Goal: Check status: Check status

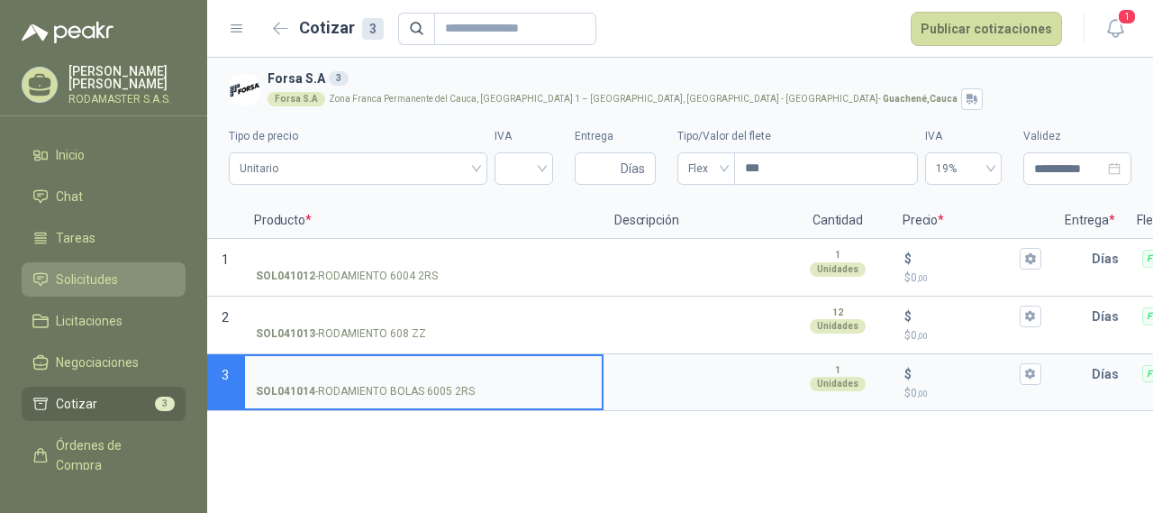
click at [70, 284] on span "Solicitudes" at bounding box center [87, 279] width 62 height 20
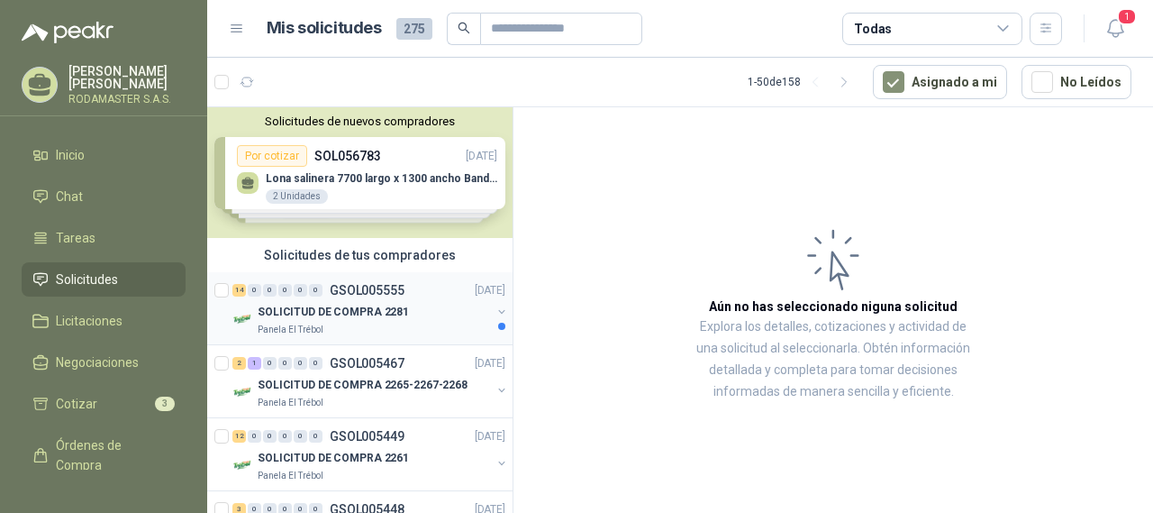
click at [399, 307] on p "SOLICITUD DE COMPRA 2281" at bounding box center [333, 312] width 151 height 17
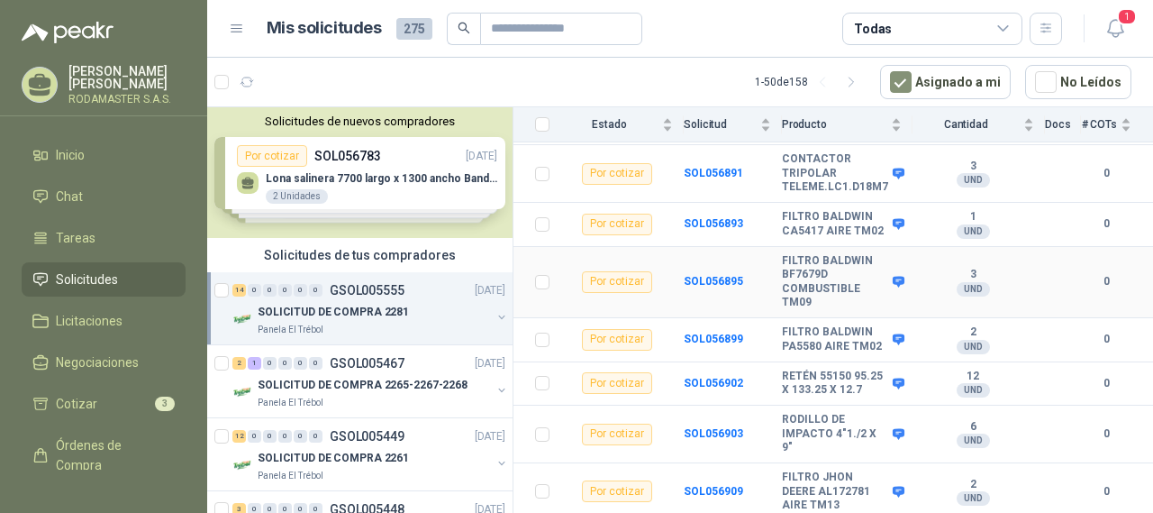
scroll to position [180, 0]
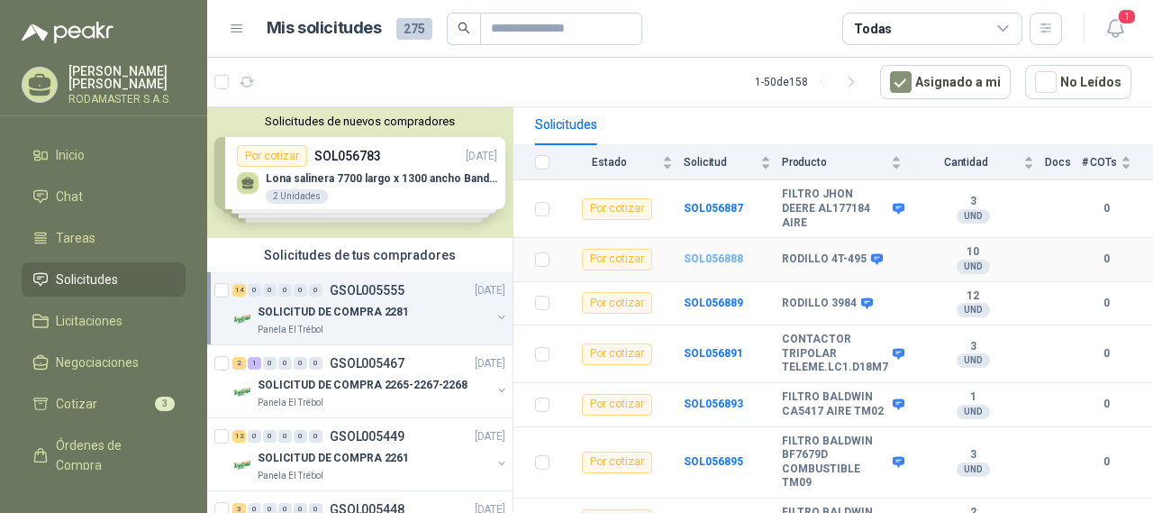
click at [688, 260] on b "SOL056888" at bounding box center [713, 258] width 59 height 13
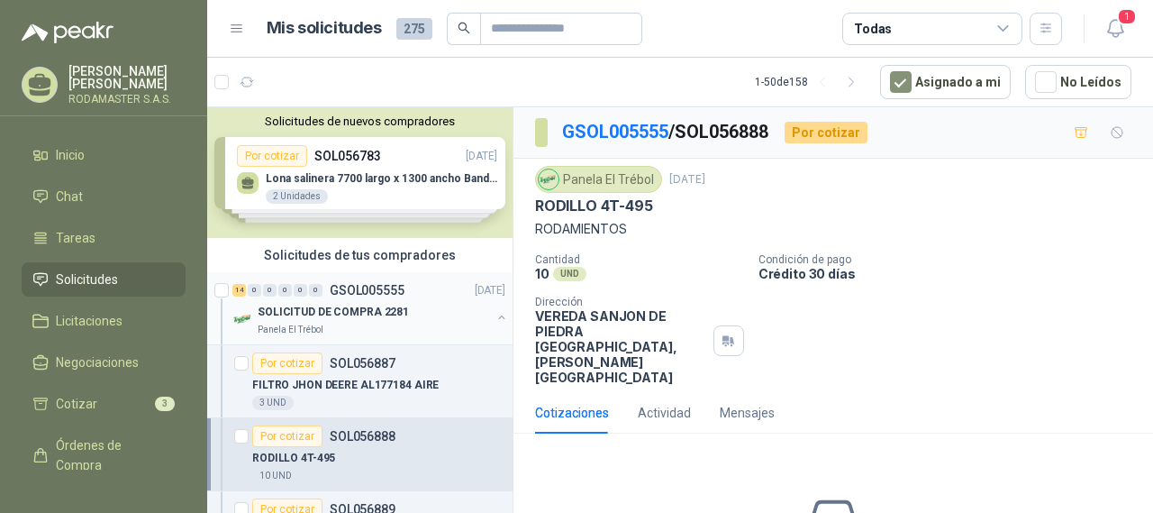
click at [359, 299] on div "14 0 0 0 0 0 GSOL005555 [DATE]" at bounding box center [370, 290] width 277 height 22
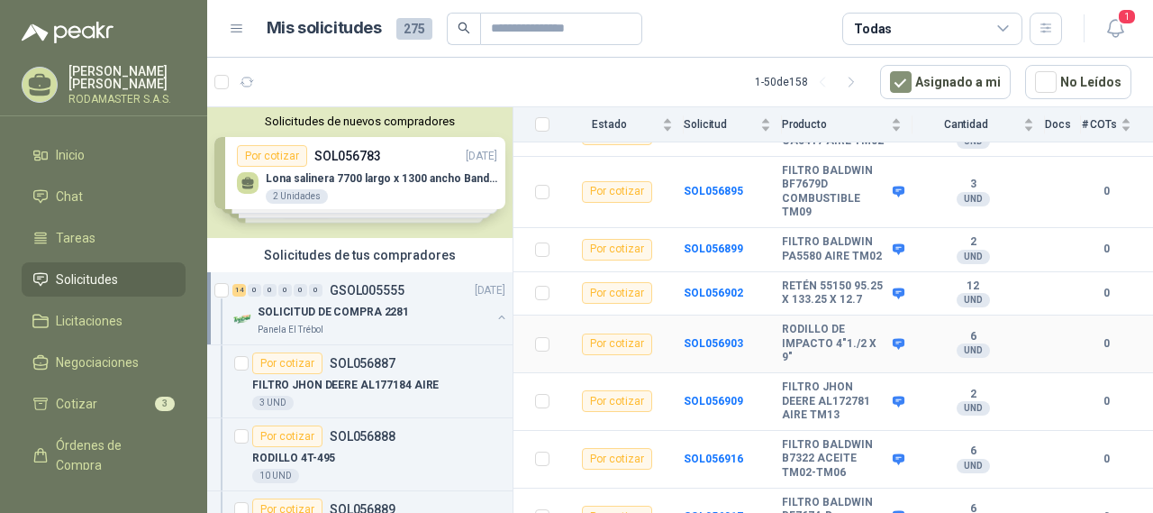
scroll to position [541, 0]
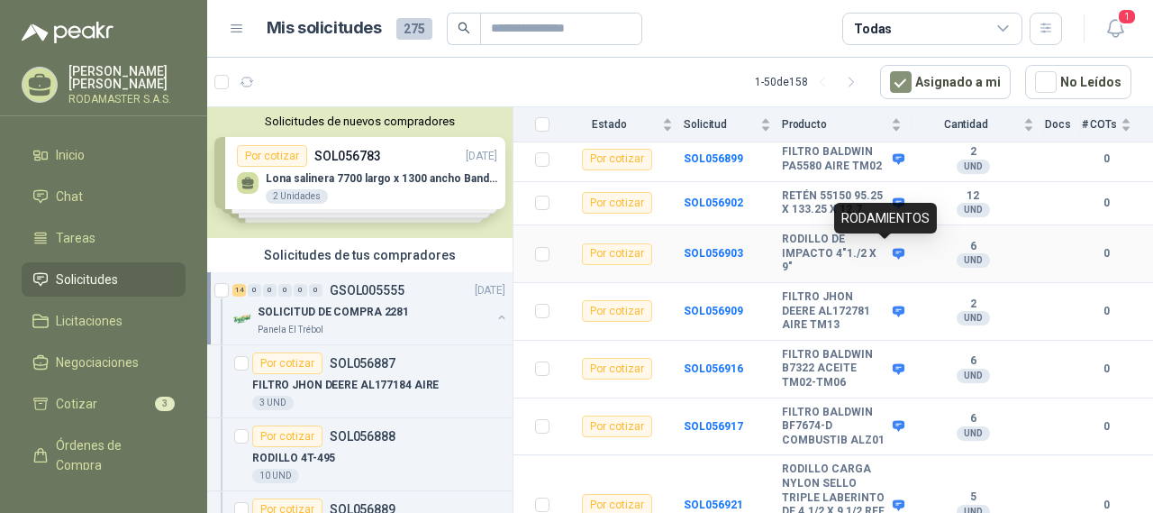
click at [893, 253] on icon at bounding box center [899, 254] width 12 height 11
click at [893, 250] on icon at bounding box center [899, 254] width 12 height 11
click at [712, 248] on b "SOL056903" at bounding box center [713, 253] width 59 height 13
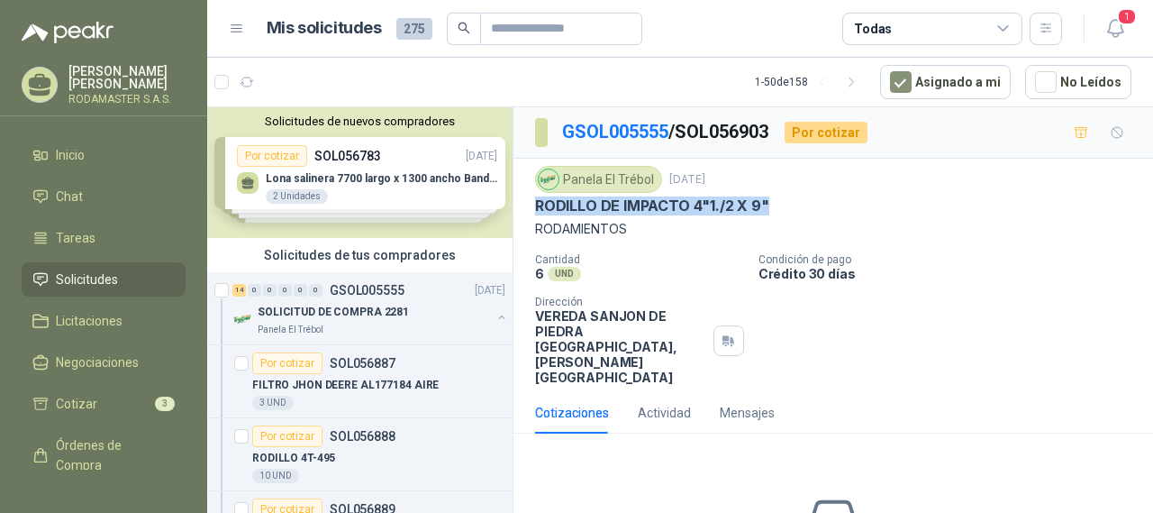
drag, startPoint x: 763, startPoint y: 205, endPoint x: 526, endPoint y: 204, distance: 237.0
click at [526, 204] on div "Panela El Trébol [DATE] RODILLO DE IMPACTO 4"1./2 X 9" RODAMIENTOS Cantidad 6 U…" at bounding box center [834, 275] width 640 height 233
copy p "RODILLO DE IMPACTO 4"1./2 X 9""
click at [386, 296] on p "GSOL005555" at bounding box center [367, 290] width 75 height 13
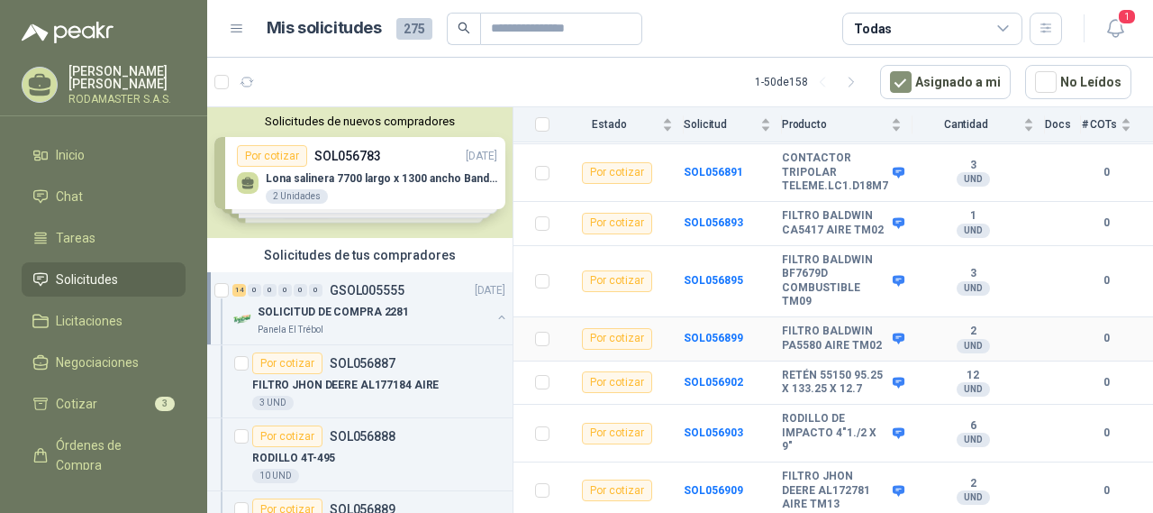
scroll to position [181, 0]
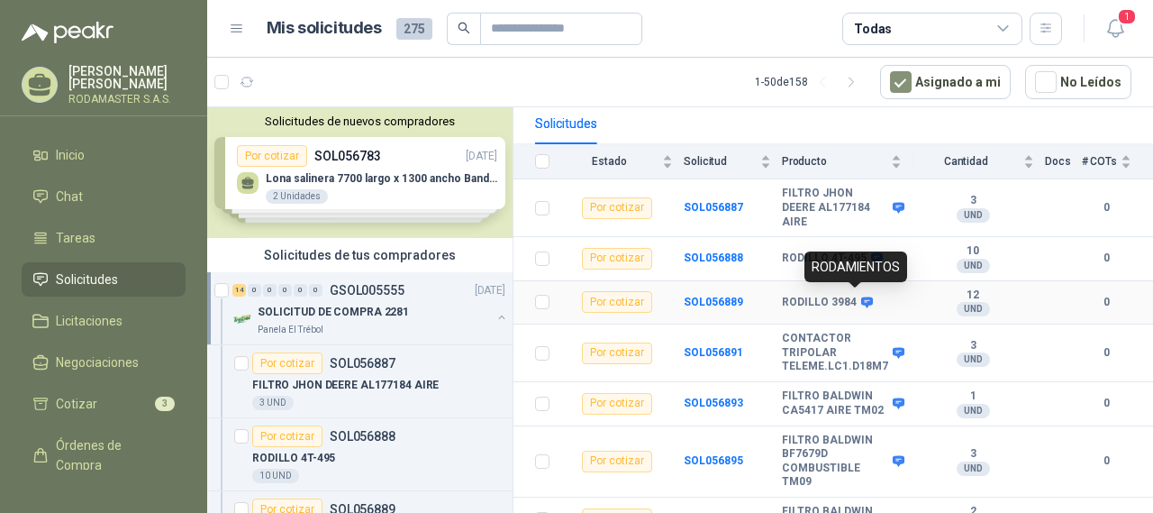
click at [861, 296] on icon at bounding box center [867, 301] width 12 height 11
click at [722, 305] on b "SOL056889" at bounding box center [713, 302] width 59 height 13
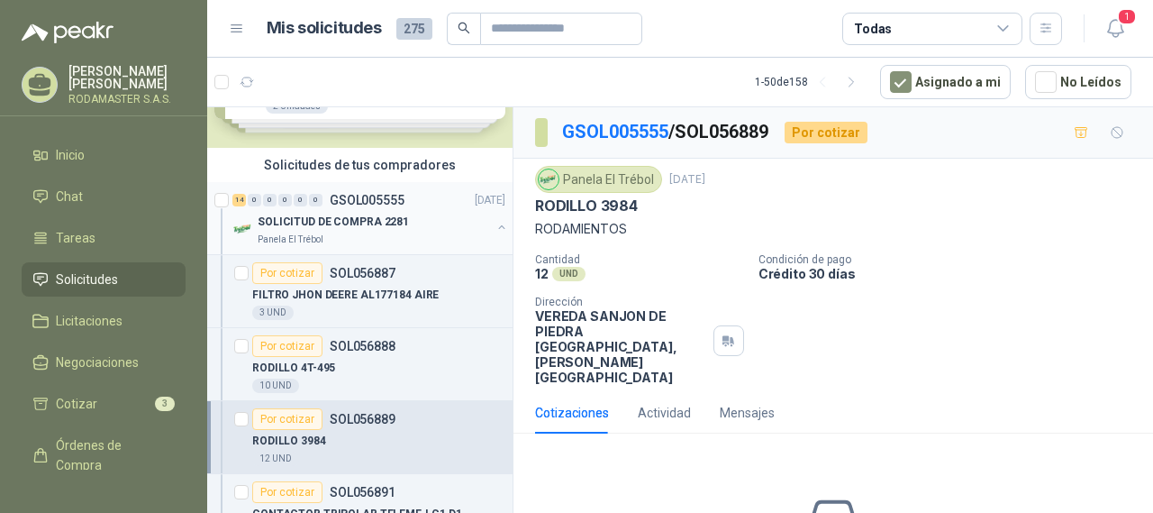
scroll to position [180, 0]
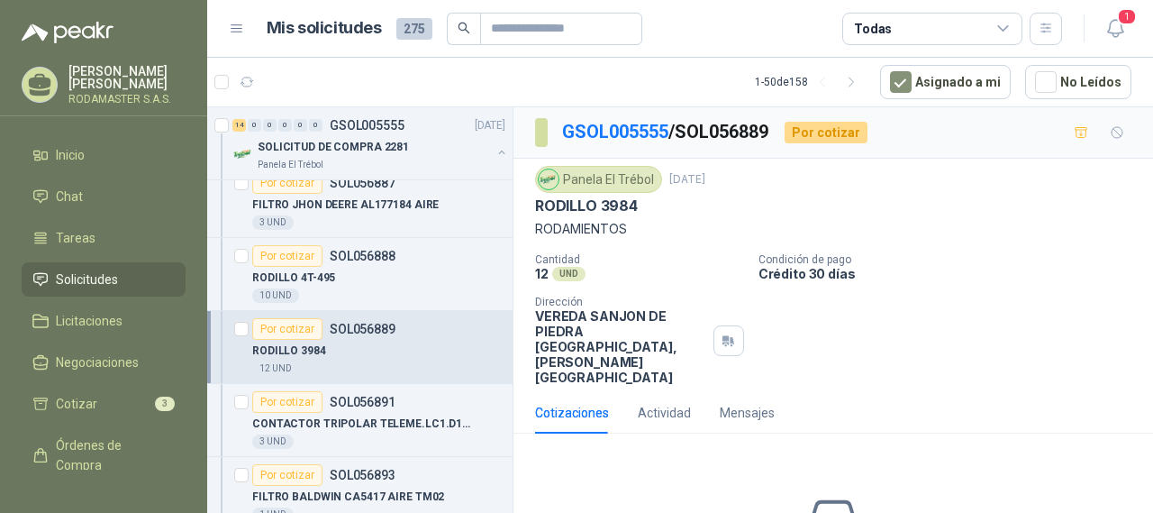
click at [355, 339] on div "Por cotizar SOL056889" at bounding box center [323, 329] width 143 height 22
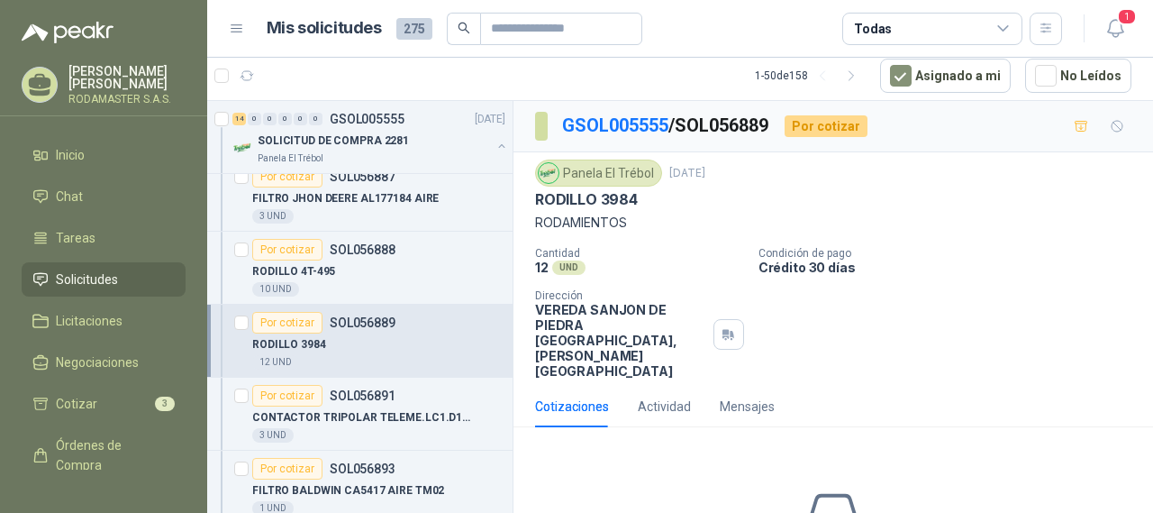
click at [309, 343] on p "RODILLO 3984" at bounding box center [289, 344] width 74 height 17
